Goal: Transaction & Acquisition: Register for event/course

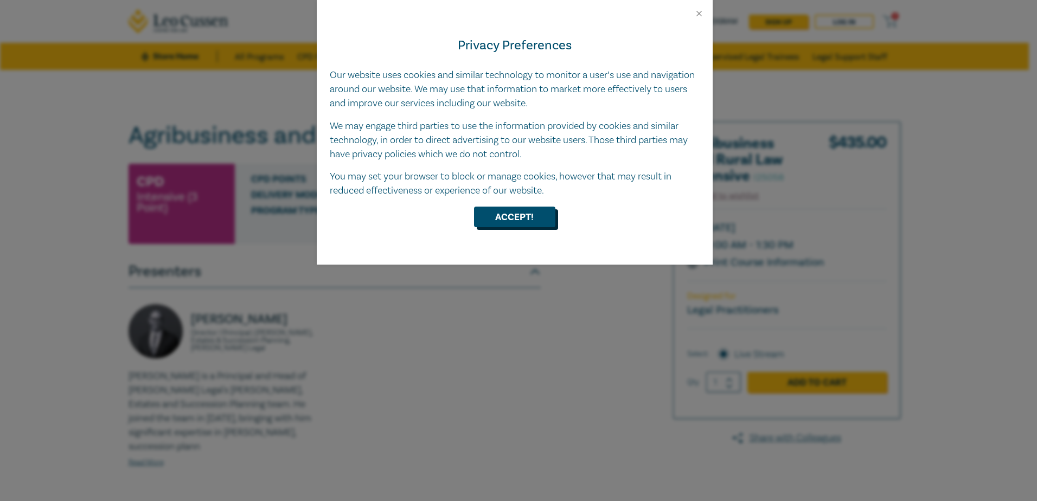
click at [523, 213] on button "Accept!" at bounding box center [514, 217] width 81 height 21
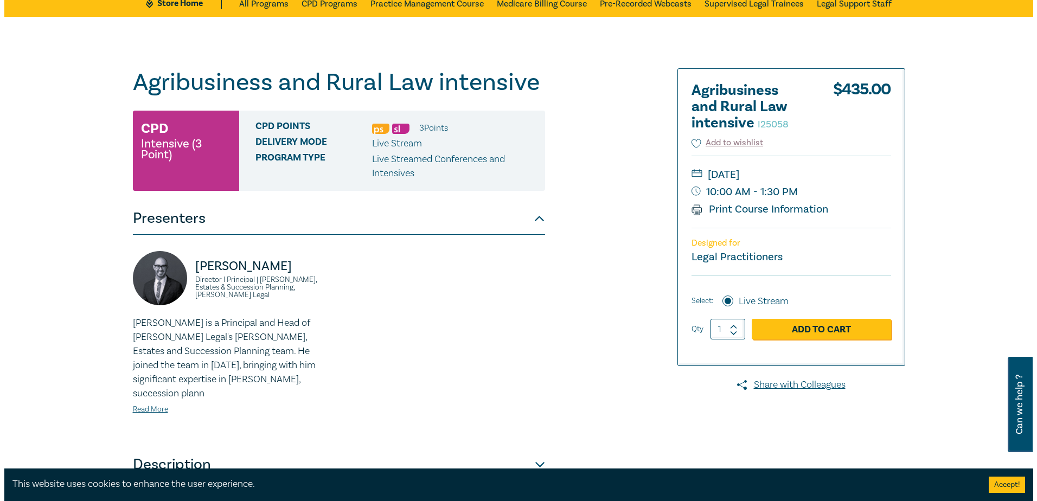
scroll to position [65, 0]
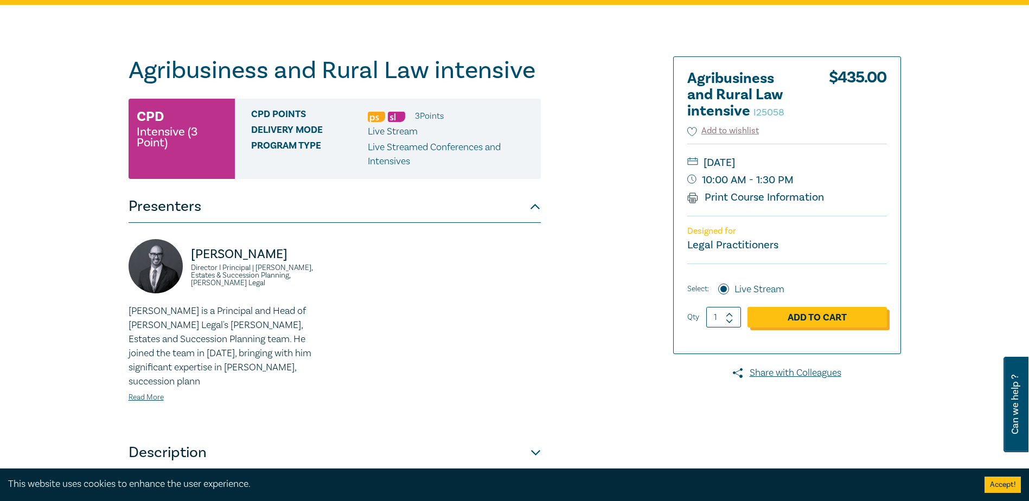
click at [823, 323] on link "Add to Cart" at bounding box center [817, 317] width 139 height 21
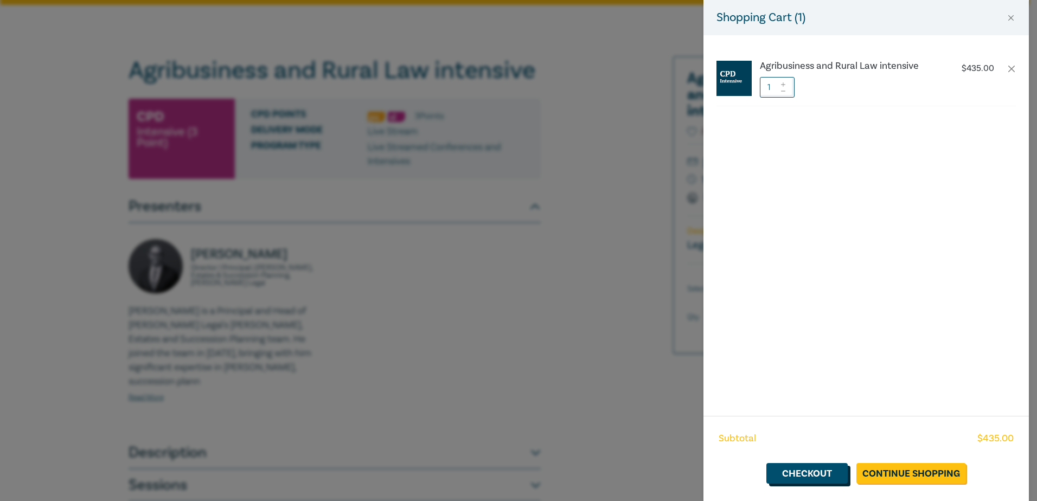
click at [817, 470] on link "Checkout" at bounding box center [807, 473] width 81 height 21
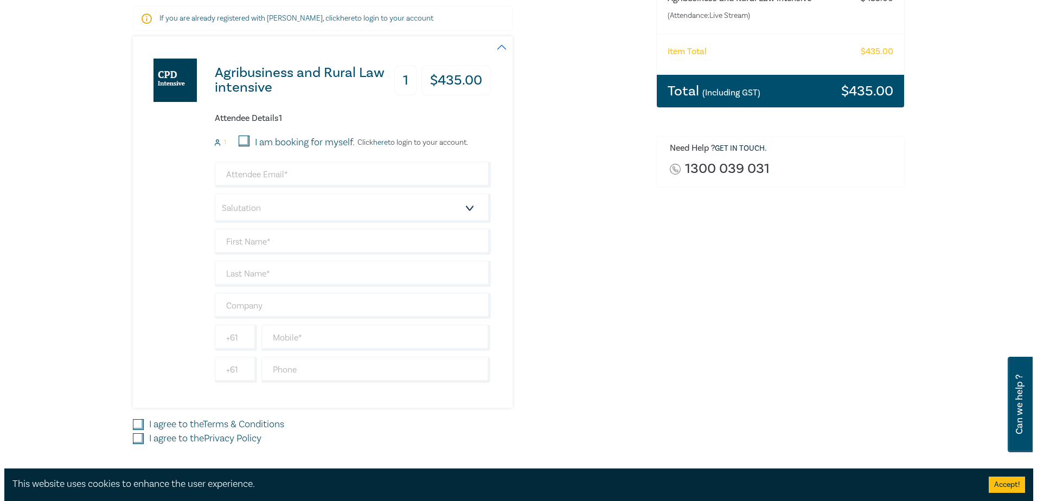
scroll to position [193, 0]
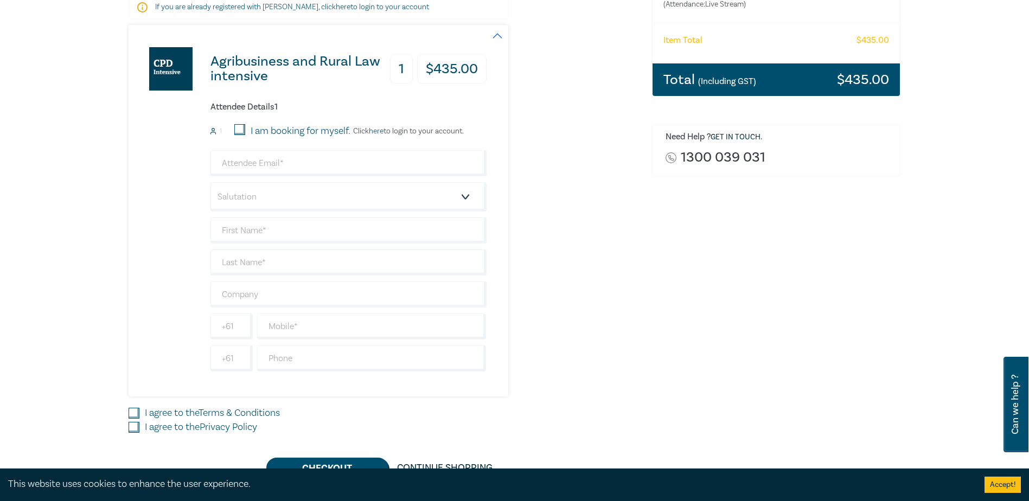
click at [381, 131] on link "here" at bounding box center [376, 131] width 15 height 10
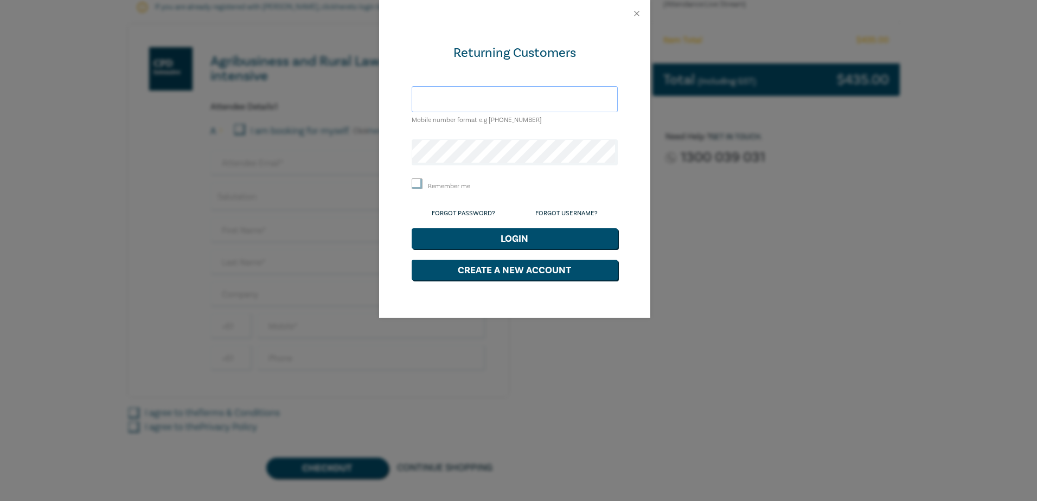
click at [494, 95] on input "text" at bounding box center [515, 99] width 206 height 26
type input "[PERSON_NAME][EMAIL_ADDRESS][DOMAIN_NAME]"
drag, startPoint x: 550, startPoint y: 97, endPoint x: 406, endPoint y: 96, distance: 143.8
click at [406, 96] on div "Returning Customers [PERSON_NAME][EMAIL_ADDRESS][DOMAIN_NAME] Mobile number for…" at bounding box center [514, 172] width 271 height 291
type input "0488 600 560"
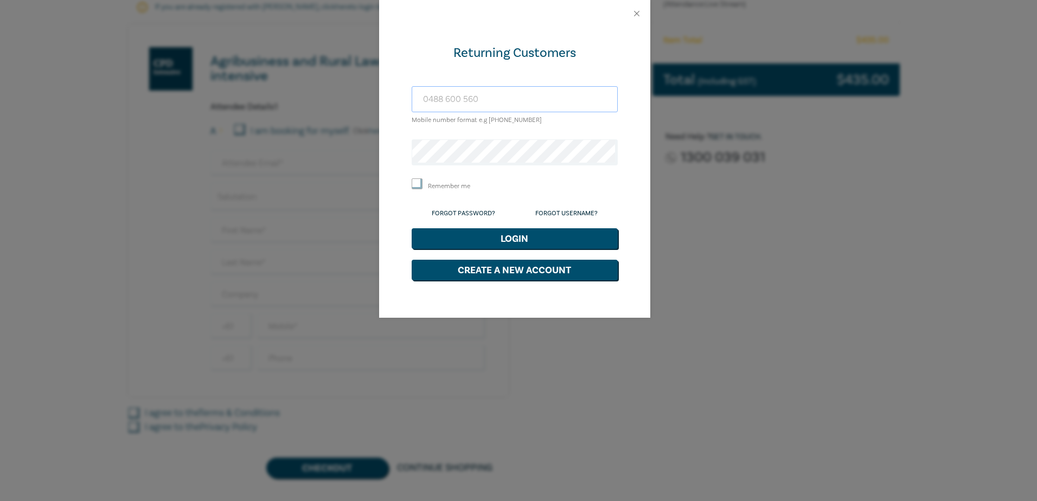
drag, startPoint x: 477, startPoint y: 98, endPoint x: 378, endPoint y: 96, distance: 99.3
click at [378, 96] on div "Returning Customers [PHONE_NUMBER] Mobile number format e.g [PHONE_NUMBER] Reme…" at bounding box center [518, 250] width 1037 height 501
click at [455, 97] on input "[DOMAIN_NAME]" at bounding box center [515, 99] width 206 height 26
type input "[PERSON_NAME][EMAIL_ADDRESS][DOMAIN_NAME]"
click at [413, 181] on input "Remember me" at bounding box center [417, 184] width 11 height 11
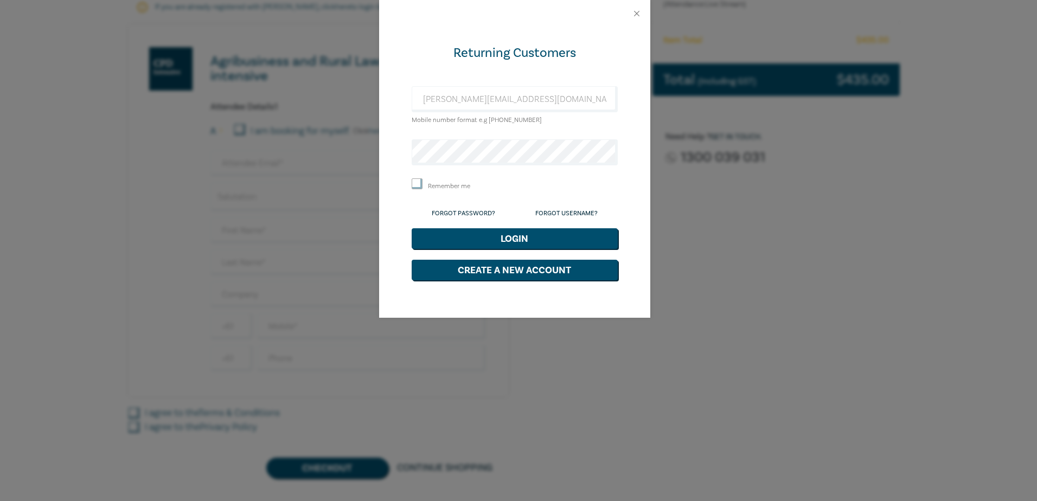
checkbox input "true"
click at [489, 244] on button "Login" at bounding box center [515, 238] width 206 height 21
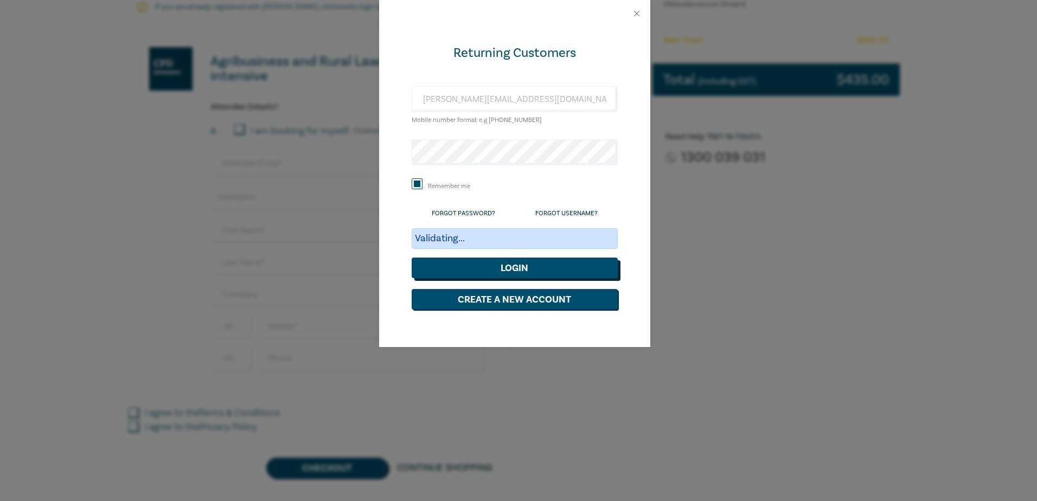
scroll to position [163, 0]
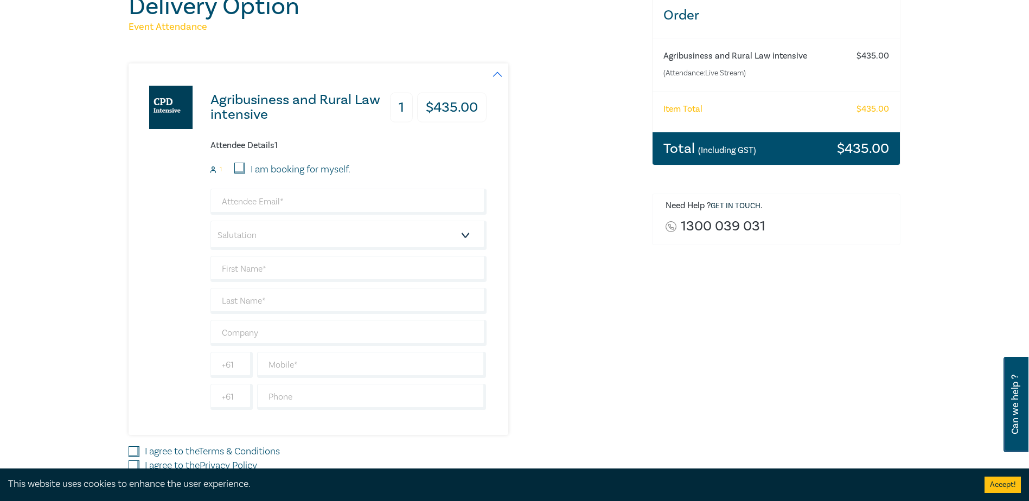
scroll to position [157, 0]
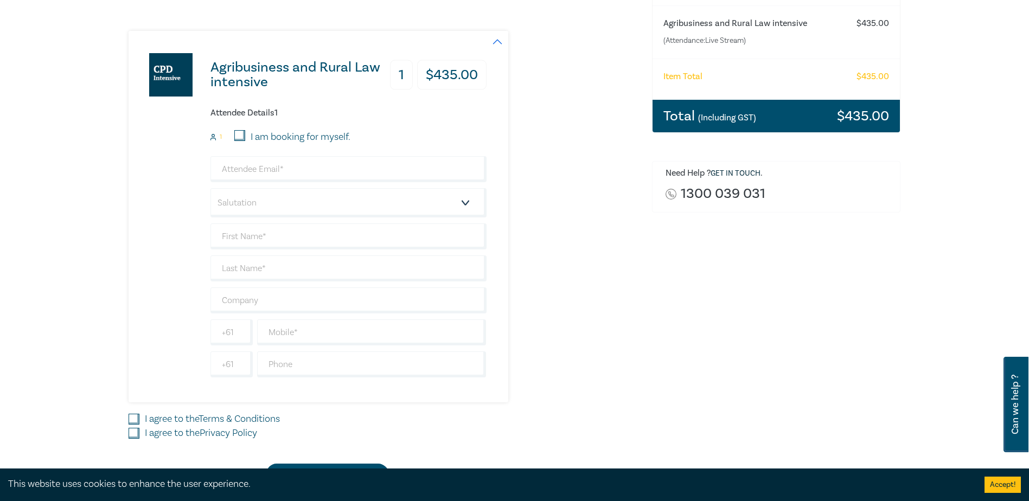
click at [238, 135] on input "I am booking for myself." at bounding box center [239, 135] width 11 height 11
checkbox input "true"
type input "[PERSON_NAME][EMAIL_ADDRESS][DOMAIN_NAME]"
type input "[PERSON_NAME]"
type input "Cuhane"
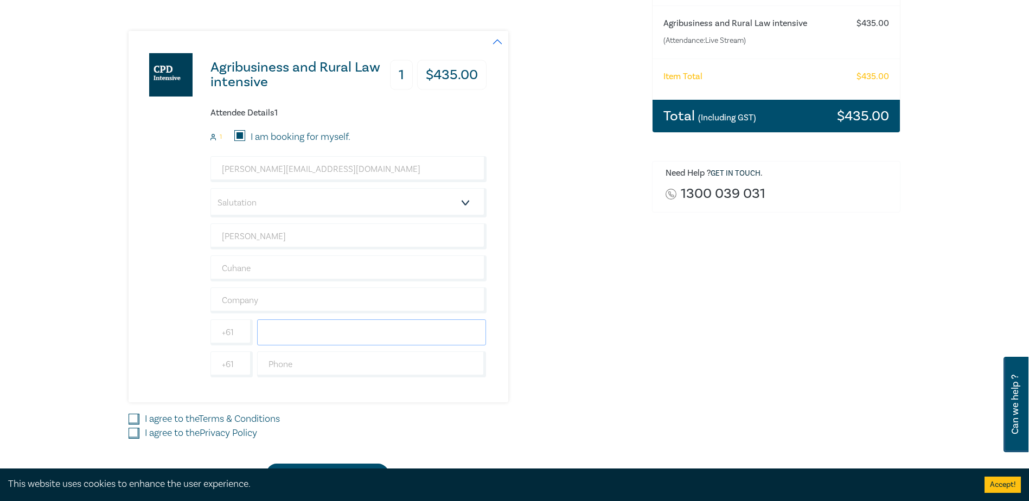
click at [429, 332] on input "text" at bounding box center [372, 333] width 230 height 26
type input "0488600560"
type input "Duly Served Legal & Consulting"
click at [130, 420] on input "I agree to the Terms & Conditions" at bounding box center [134, 419] width 11 height 11
checkbox input "true"
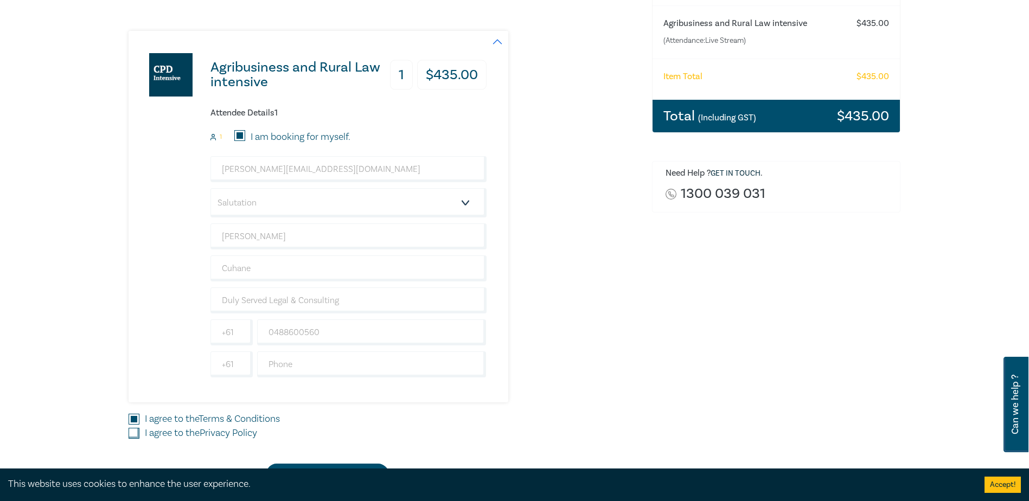
click at [132, 433] on input "I agree to the Privacy Policy" at bounding box center [134, 433] width 11 height 11
checkbox input "true"
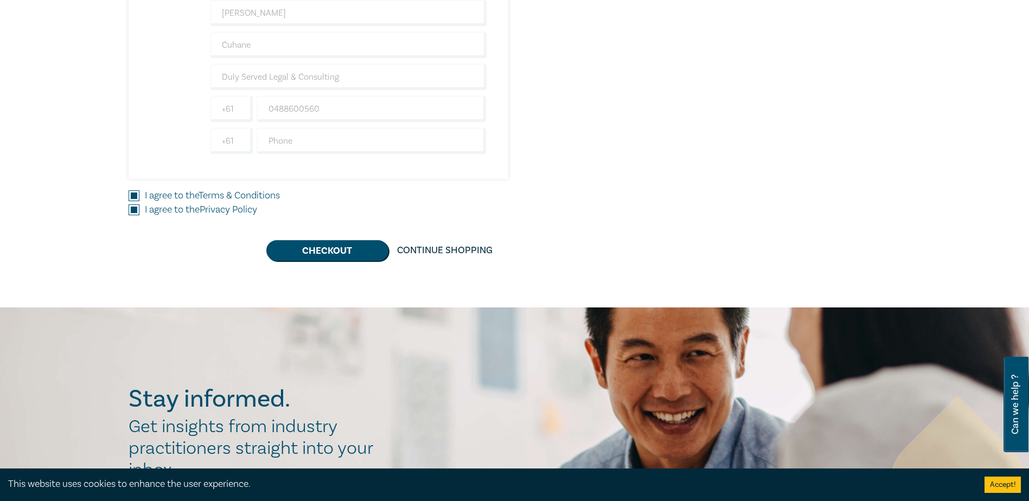
scroll to position [366, 0]
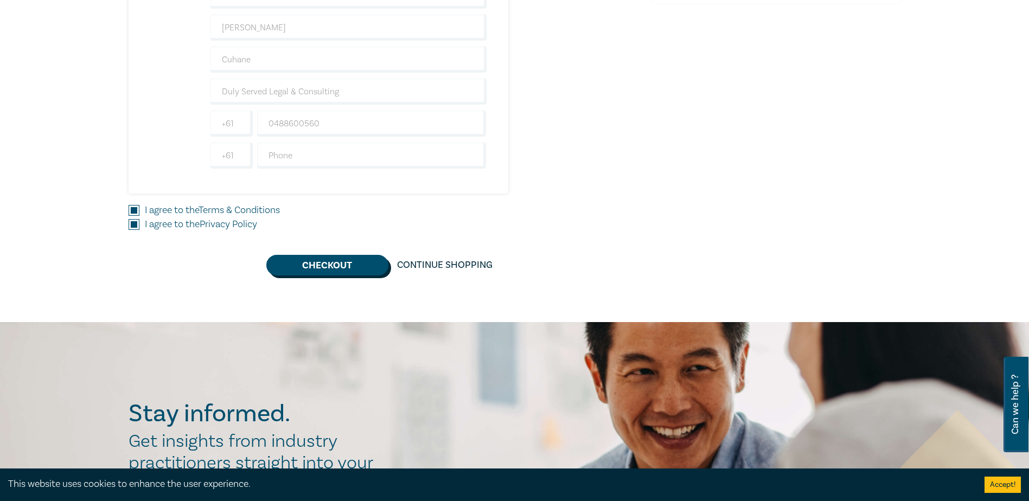
click at [347, 266] on button "Checkout" at bounding box center [327, 265] width 122 height 21
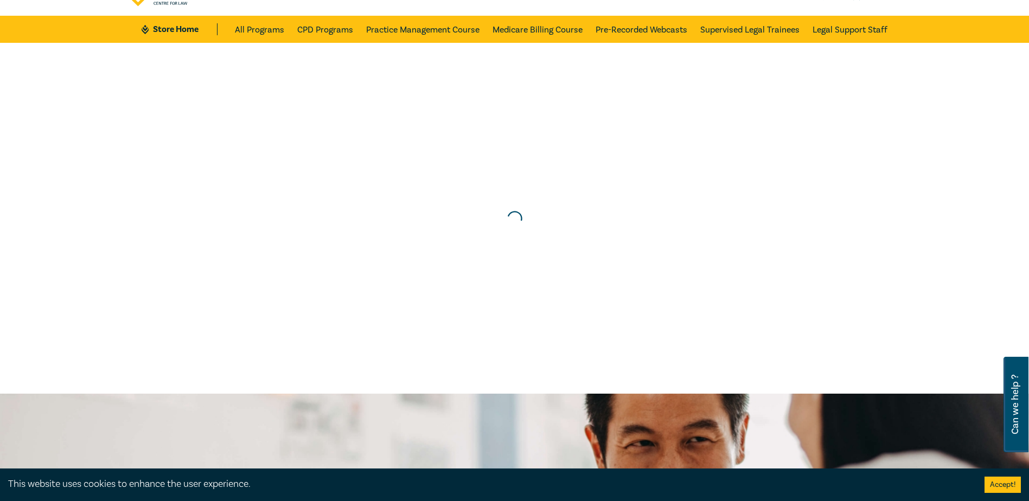
scroll to position [0, 0]
